Goal: Complete application form

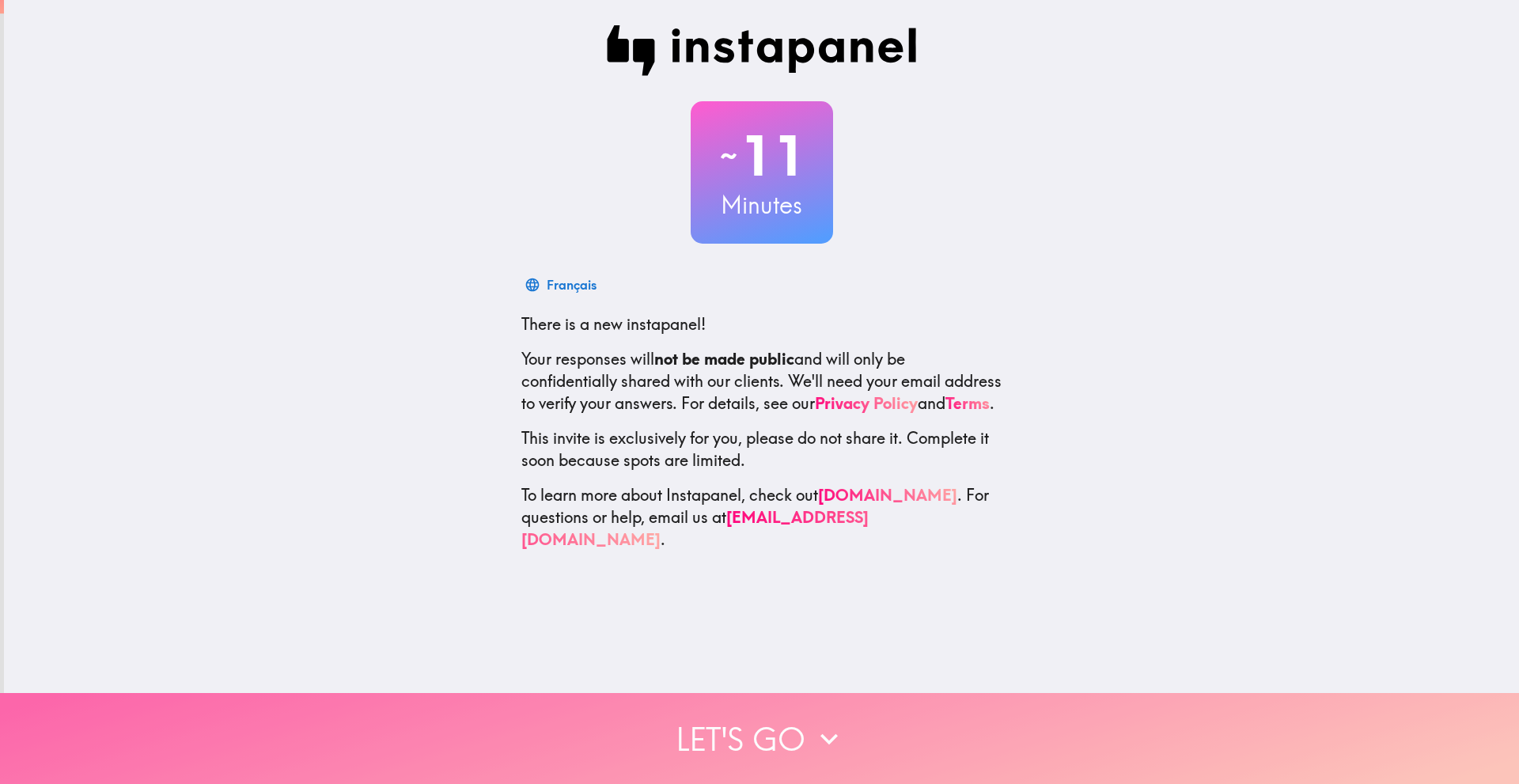
click at [760, 723] on button "Let's go" at bounding box center [760, 738] width 1519 height 91
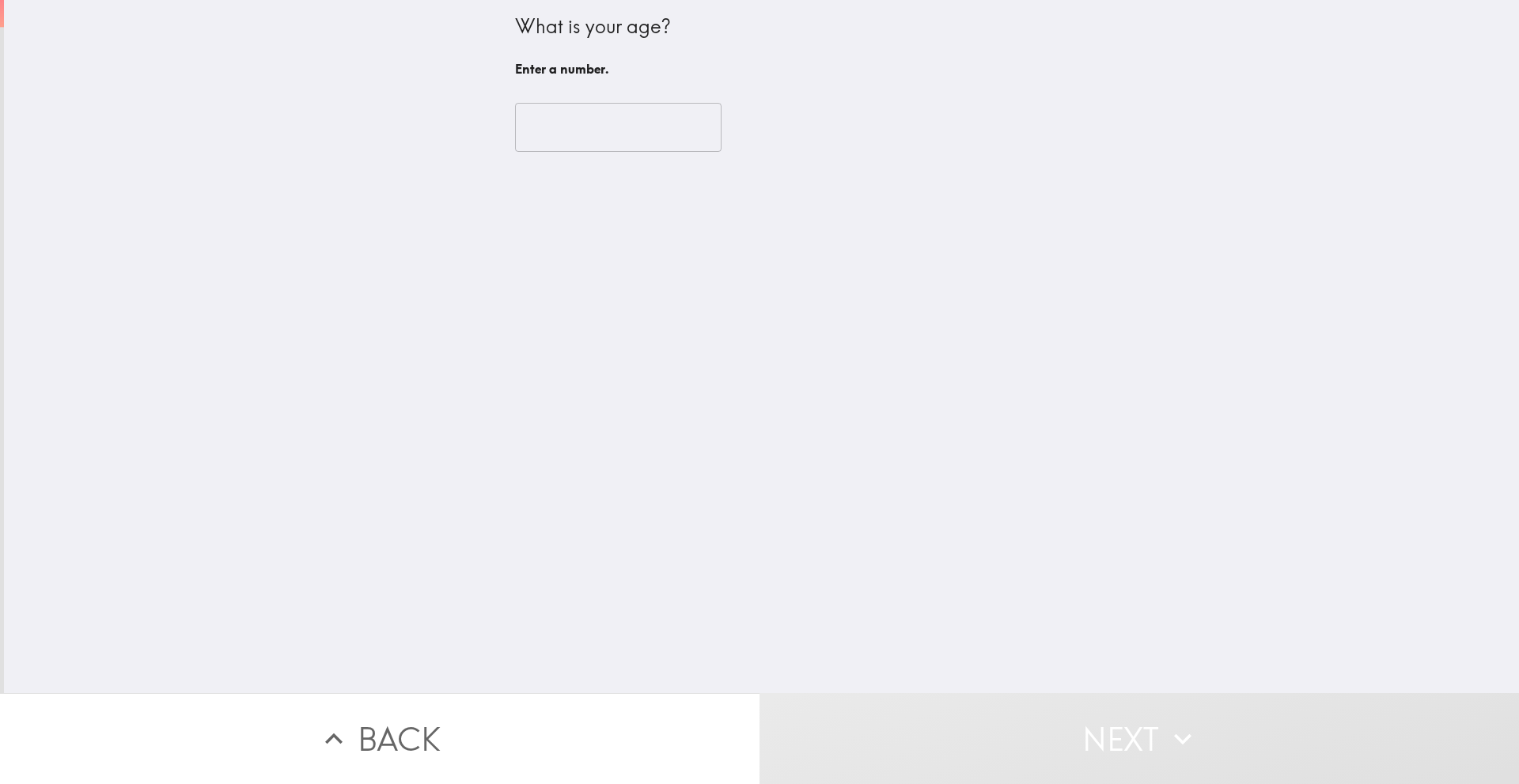
click at [598, 139] on input "number" at bounding box center [619, 126] width 207 height 49
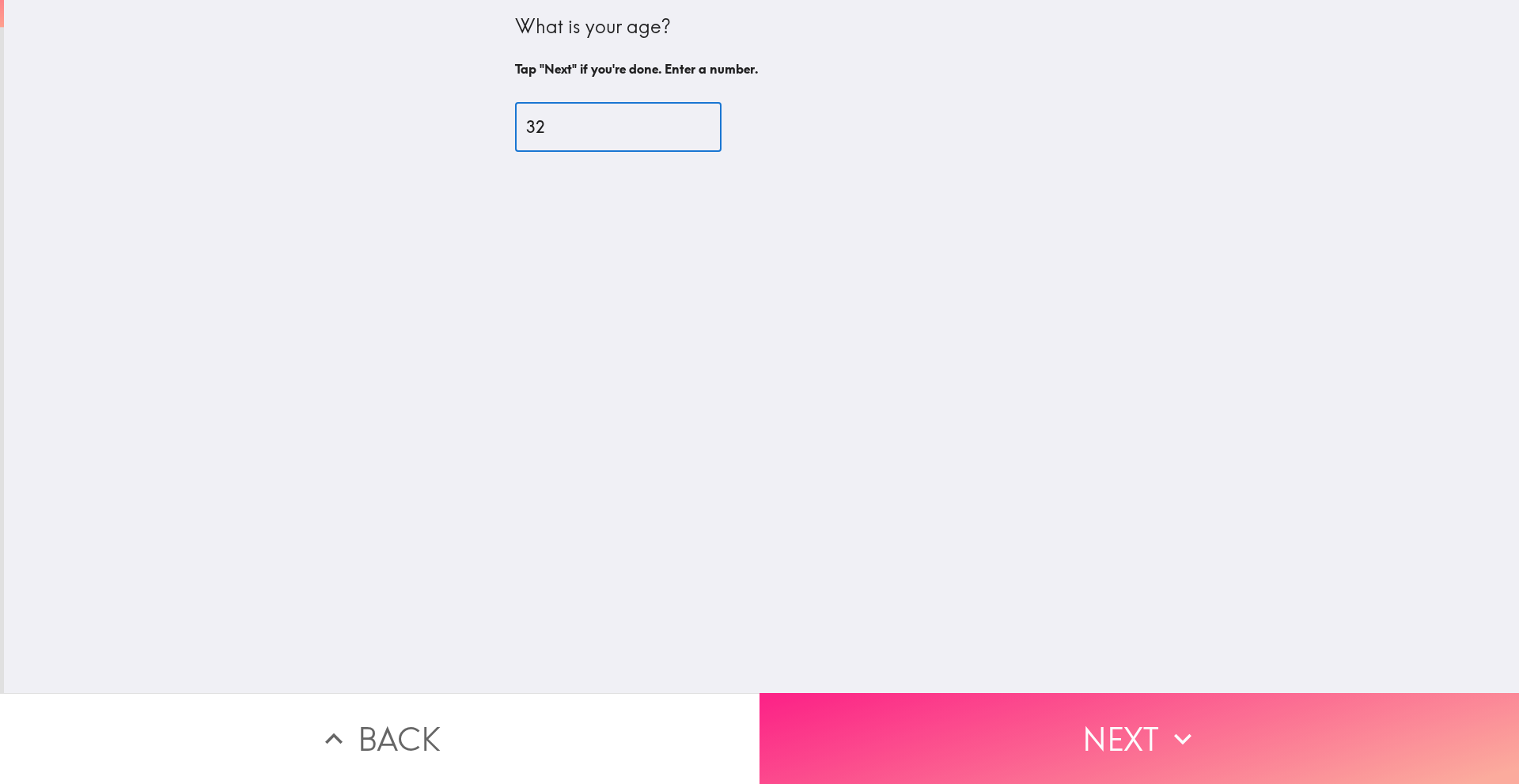
type input "32"
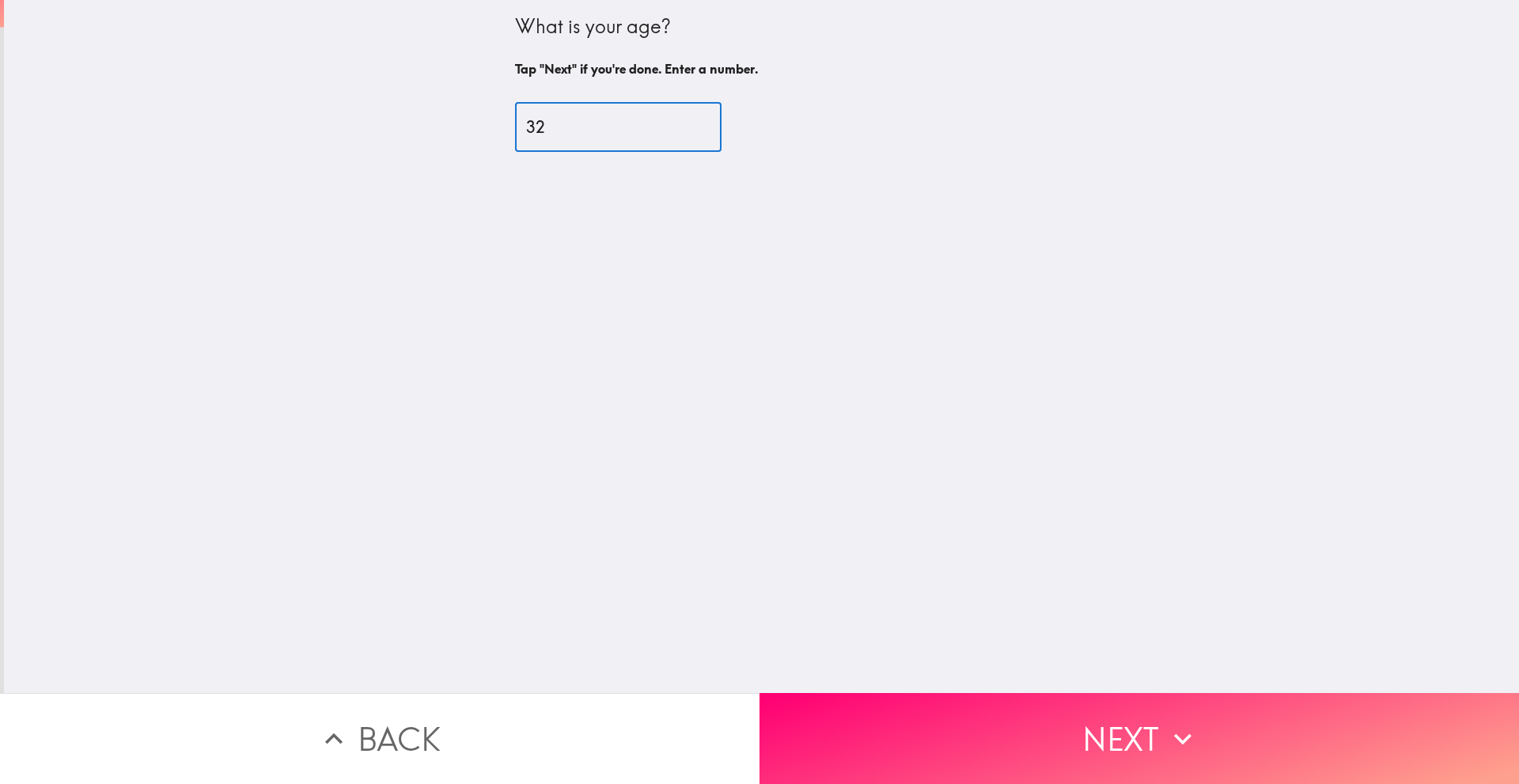
click at [1009, 723] on button "Next" at bounding box center [1139, 738] width 760 height 91
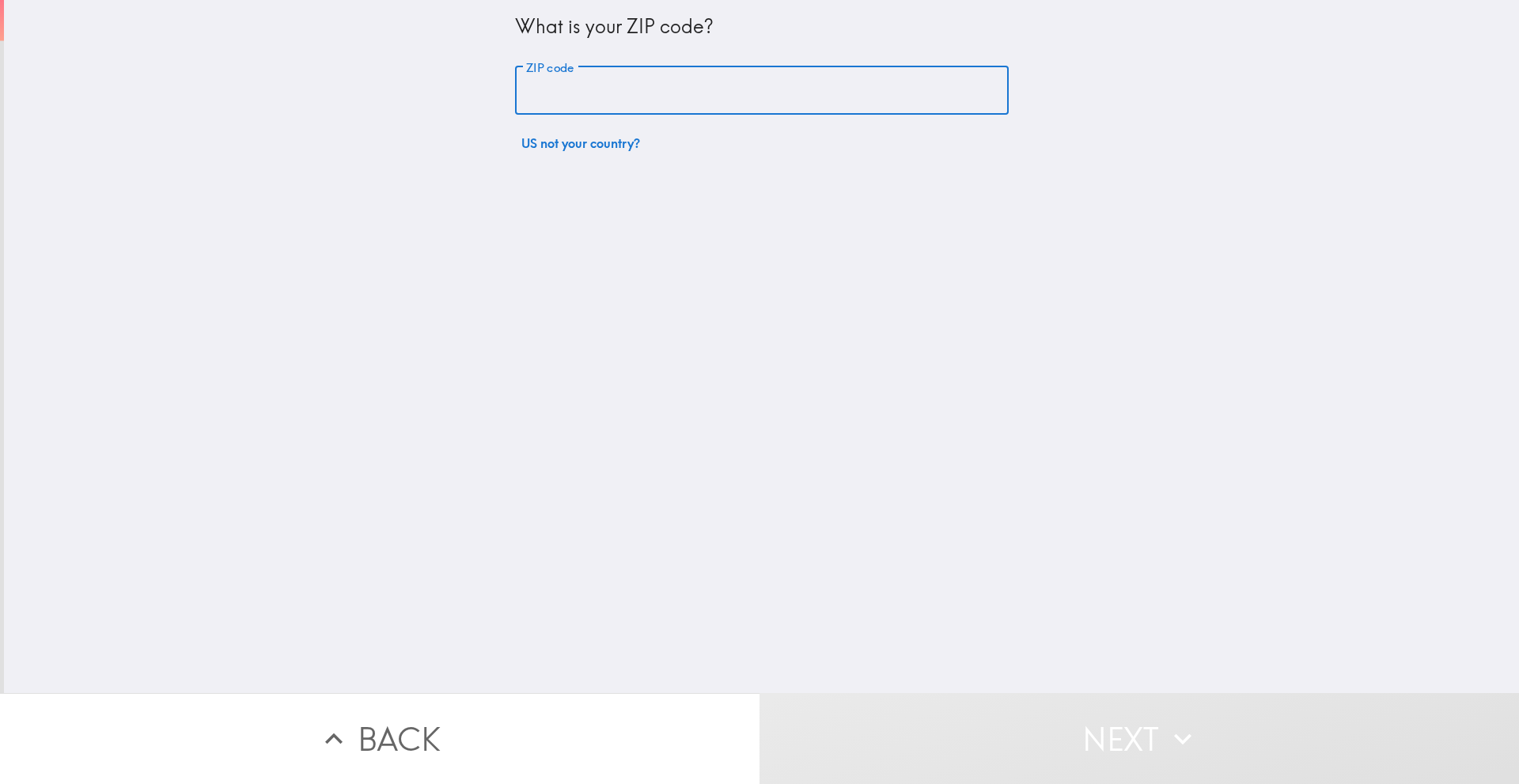
click at [657, 100] on input "ZIP code" at bounding box center [762, 91] width 494 height 49
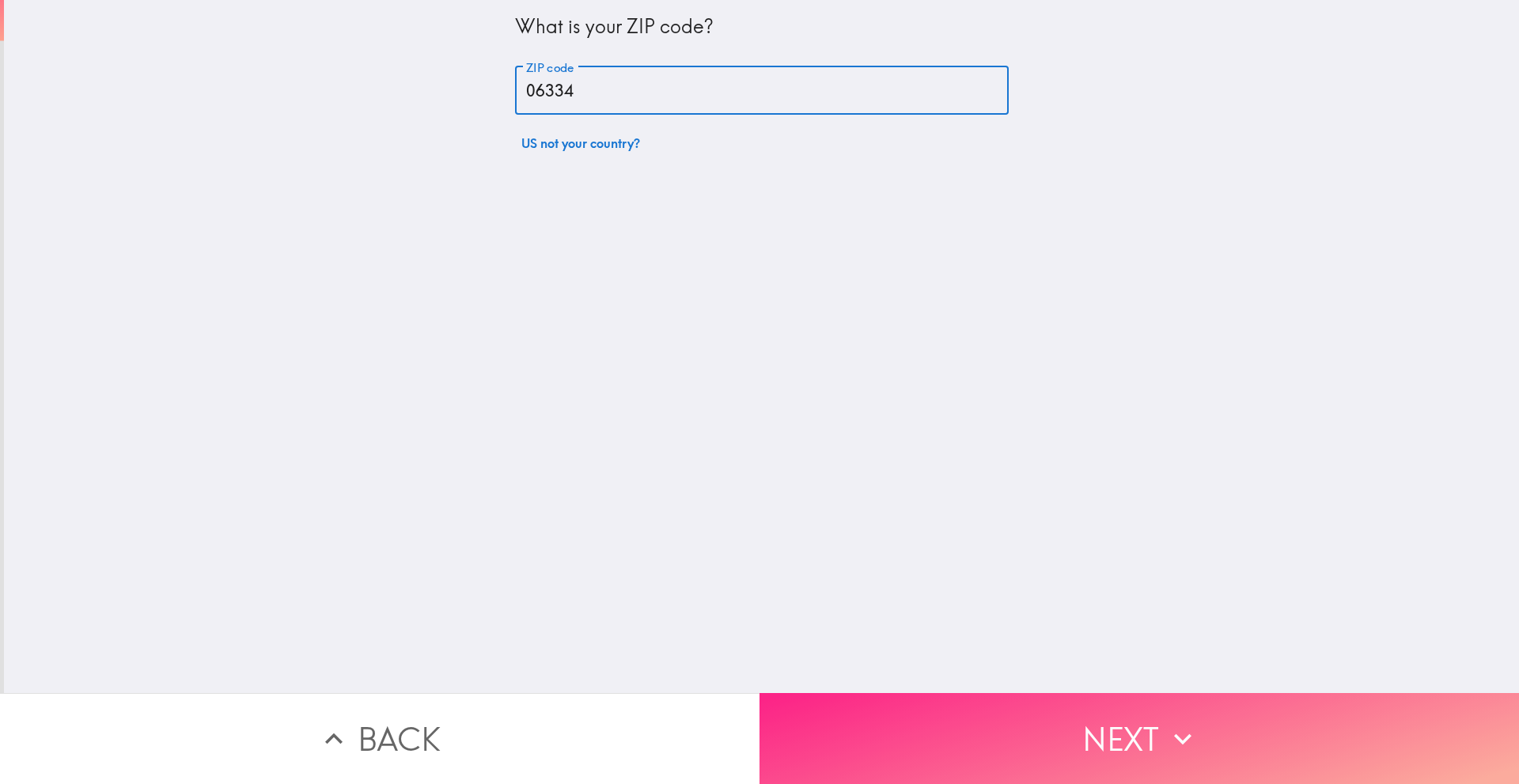
type input "06334"
click at [1013, 726] on button "Next" at bounding box center [1139, 738] width 760 height 91
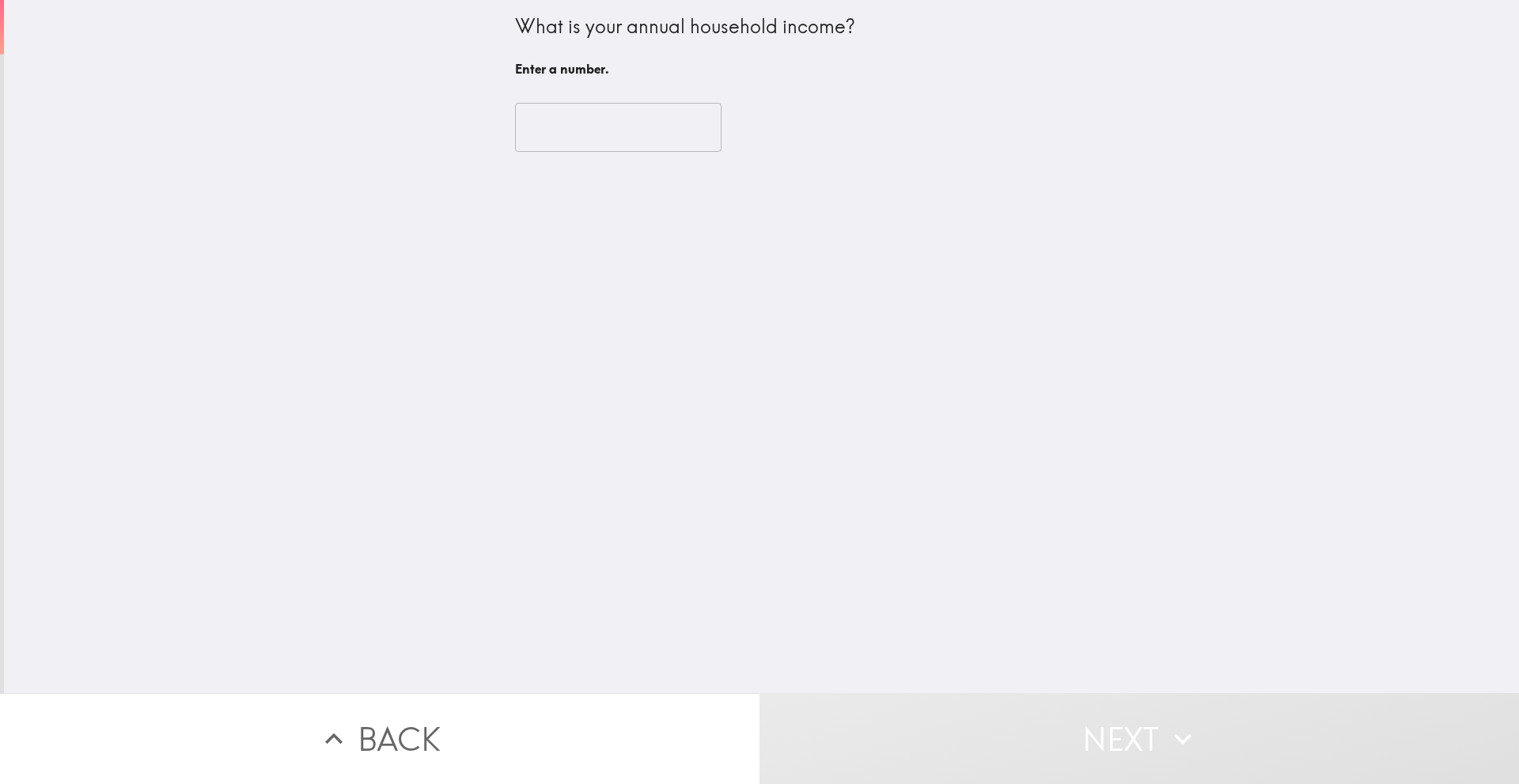
click at [613, 155] on div "​" at bounding box center [762, 127] width 494 height 87
click at [612, 139] on input "number" at bounding box center [619, 126] width 207 height 49
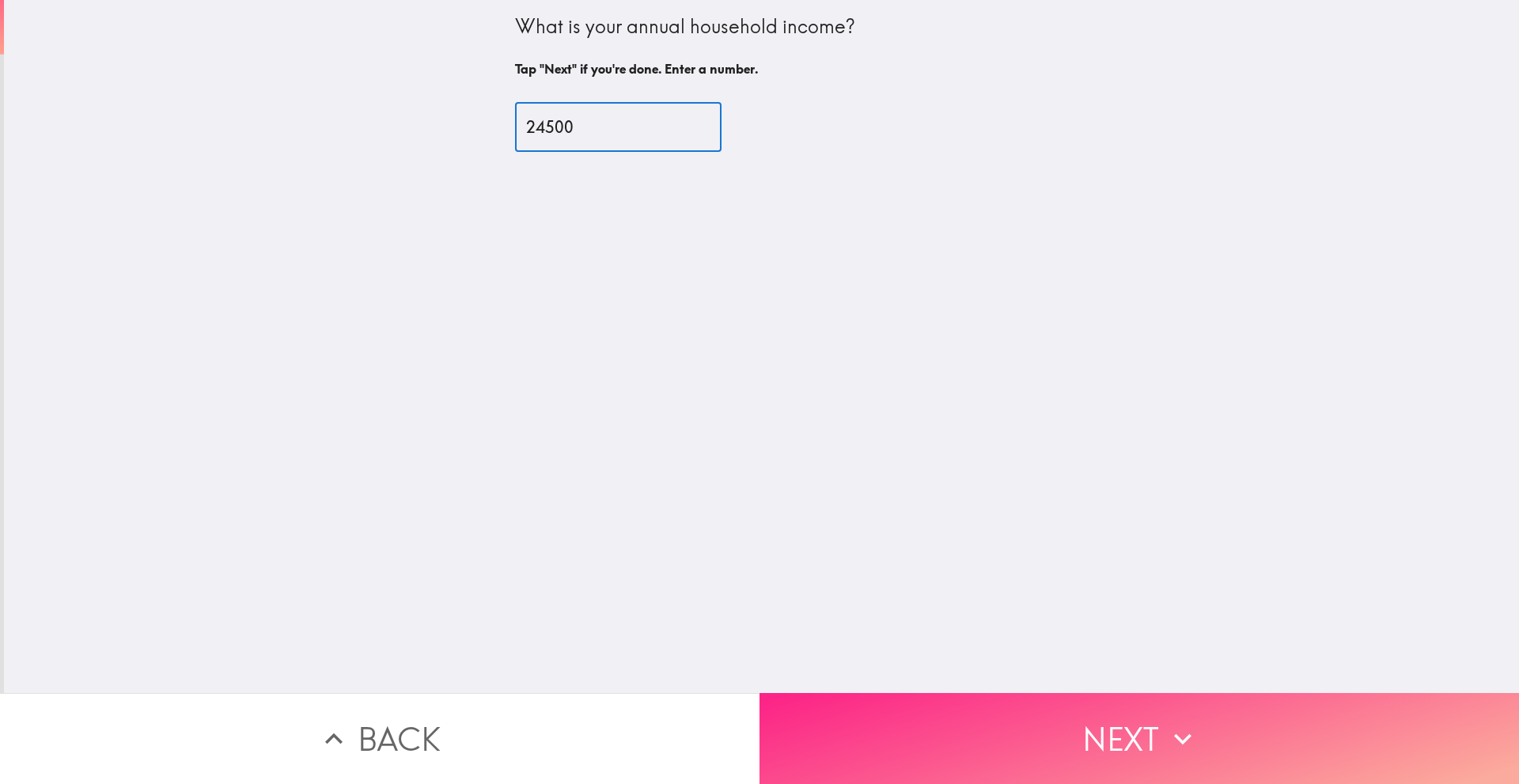
type input "24500"
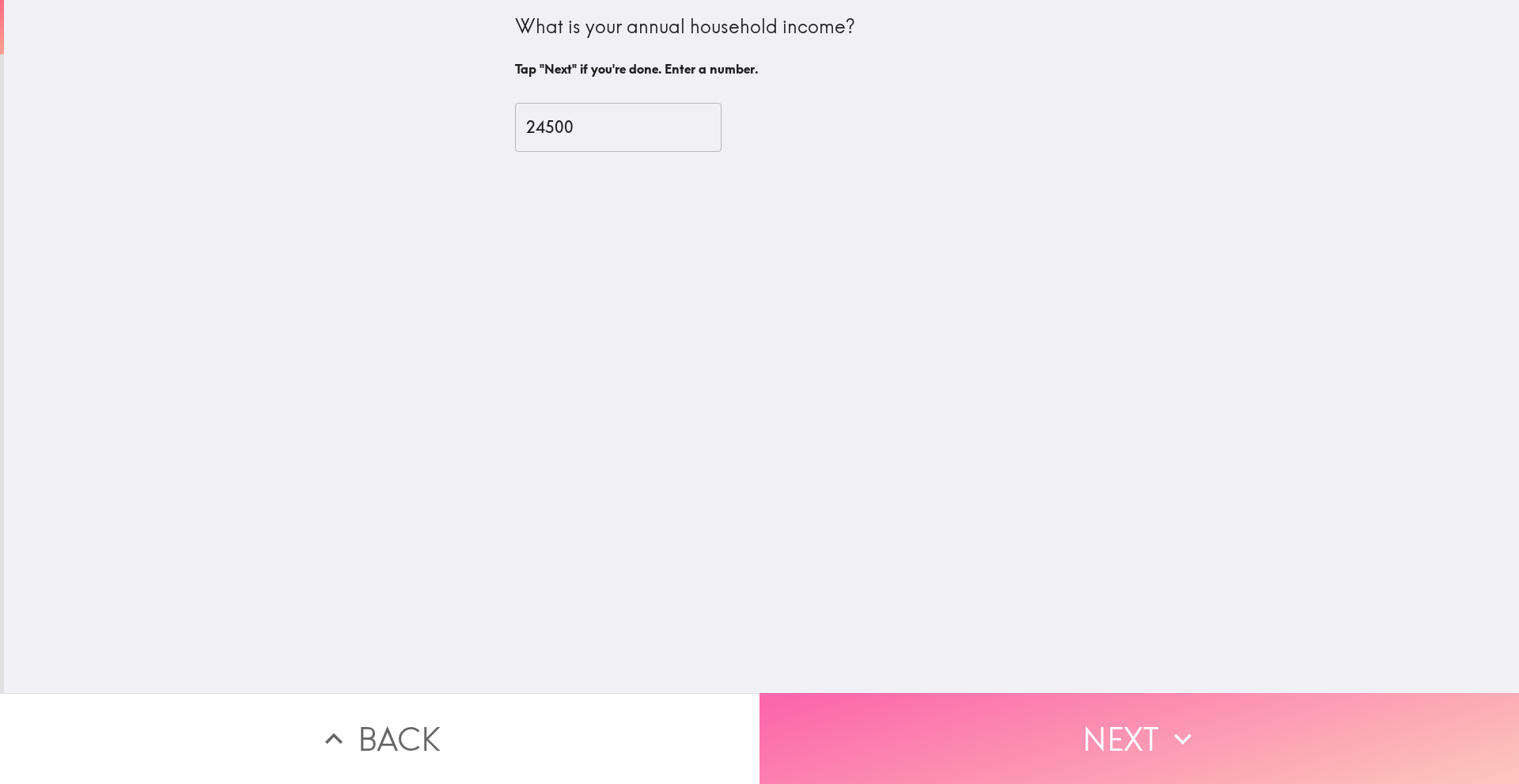
click at [981, 717] on button "Next" at bounding box center [1139, 738] width 760 height 91
